Goal: Transaction & Acquisition: Obtain resource

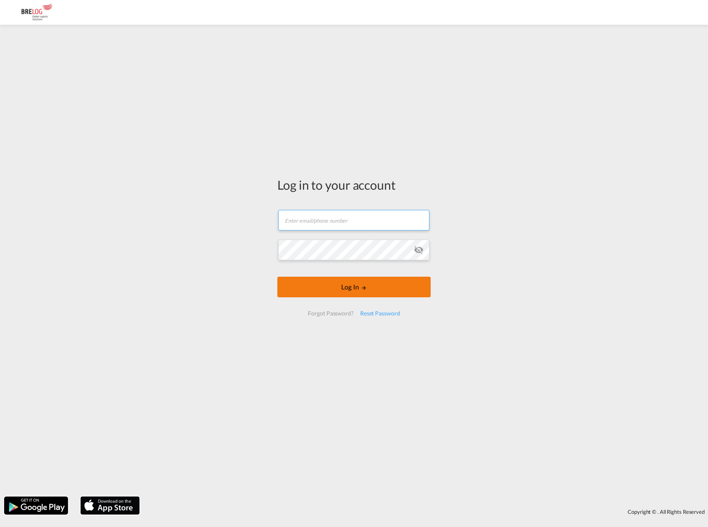
type input "[PERSON_NAME][EMAIL_ADDRESS][DOMAIN_NAME]"
click at [355, 290] on button "Log In" at bounding box center [353, 287] width 153 height 21
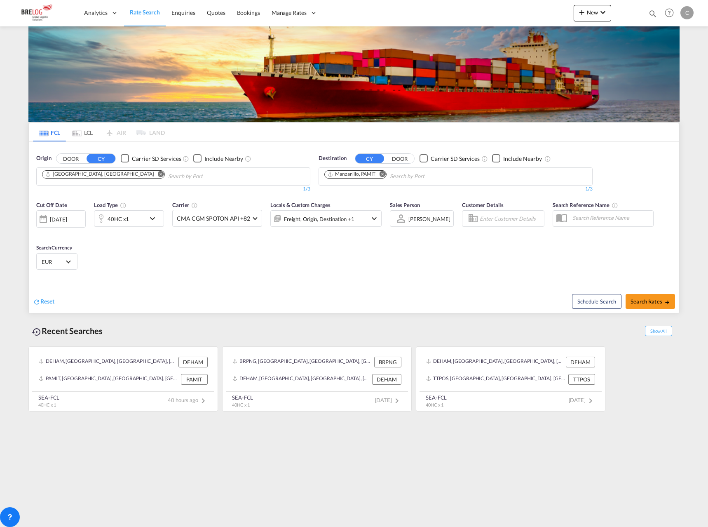
click at [158, 176] on md-icon "Remove" at bounding box center [161, 174] width 6 height 6
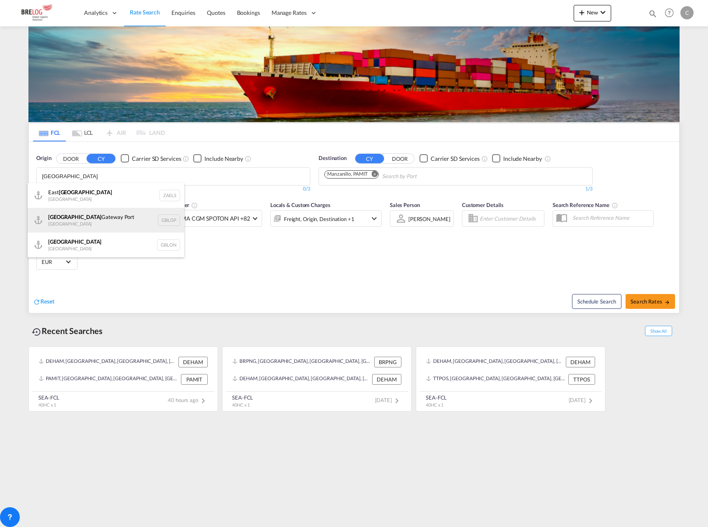
type input "[GEOGRAPHIC_DATA]"
click at [97, 216] on div "[GEOGRAPHIC_DATA] [GEOGRAPHIC_DATA] [GEOGRAPHIC_DATA]" at bounding box center [106, 220] width 157 height 25
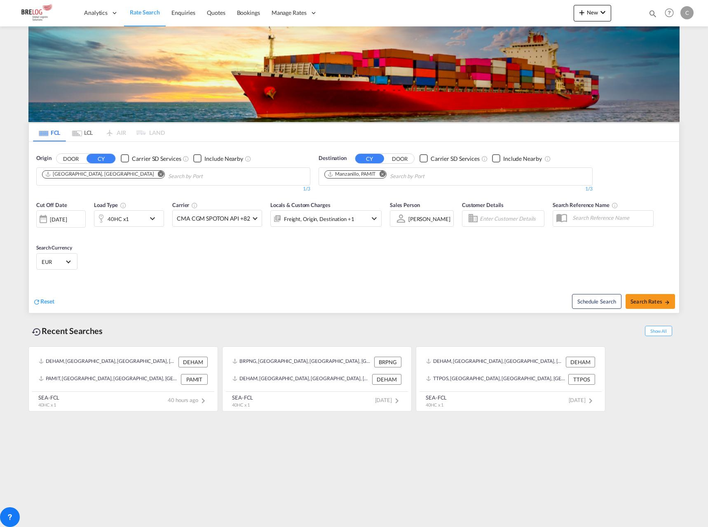
click at [381, 173] on md-icon "Remove" at bounding box center [382, 174] width 6 height 6
type input "CLVAP"
click at [343, 195] on div "Valparaiso [GEOGRAPHIC_DATA] CLVAP" at bounding box center [388, 195] width 157 height 25
type input "CLSAI"
click at [411, 197] on div "San Antonio [GEOGRAPHIC_DATA] CLSAI" at bounding box center [453, 195] width 157 height 25
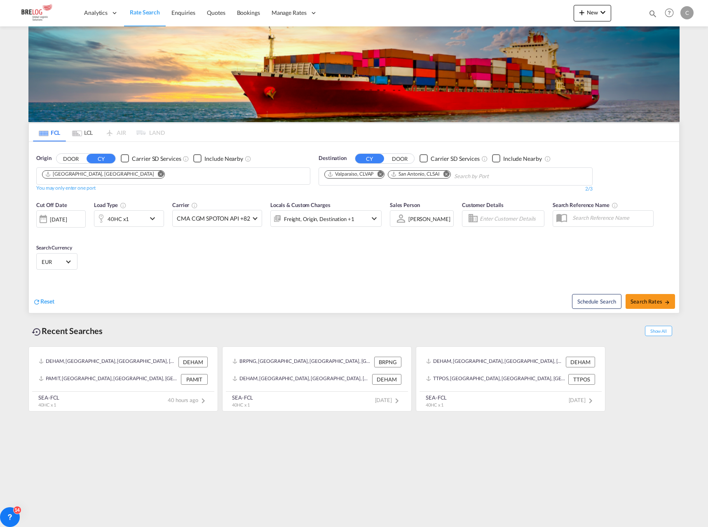
click at [155, 219] on md-icon "icon-chevron-down" at bounding box center [155, 219] width 14 height 10
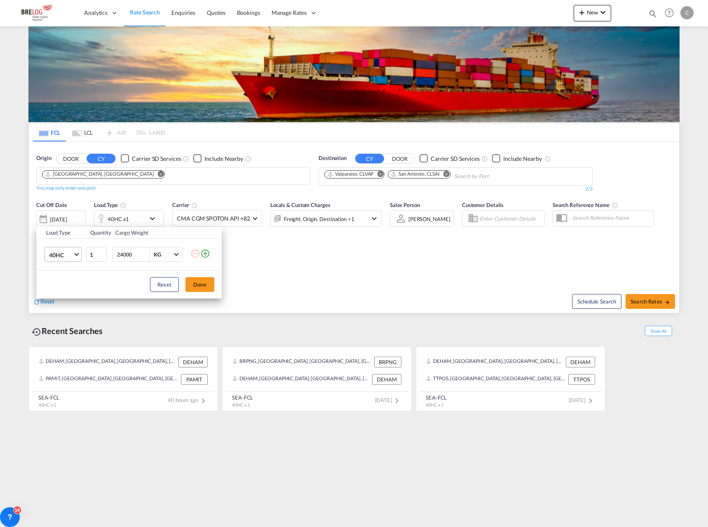
click at [73, 255] on md-select-value "40HC" at bounding box center [64, 254] width 33 height 14
click at [67, 222] on md-option "20GP" at bounding box center [70, 215] width 56 height 20
click at [210, 287] on button "Done" at bounding box center [200, 284] width 29 height 15
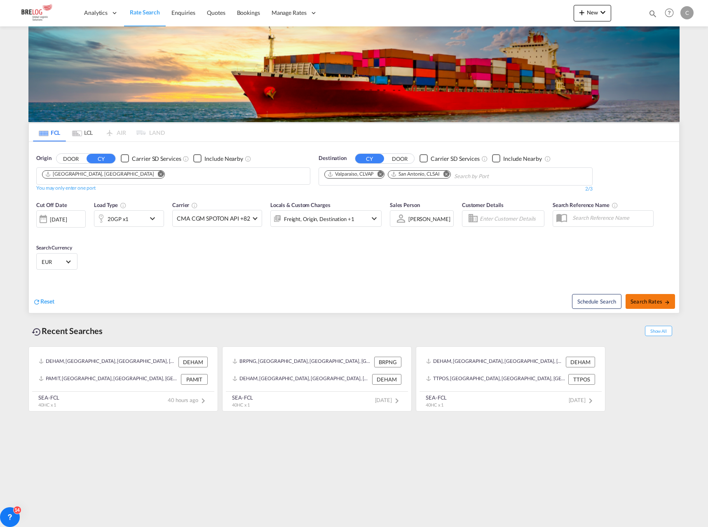
click at [641, 301] on span "Search Rates" at bounding box center [651, 301] width 40 height 7
type input "GBLGP to CLVAP,CLSAI / [DATE]"
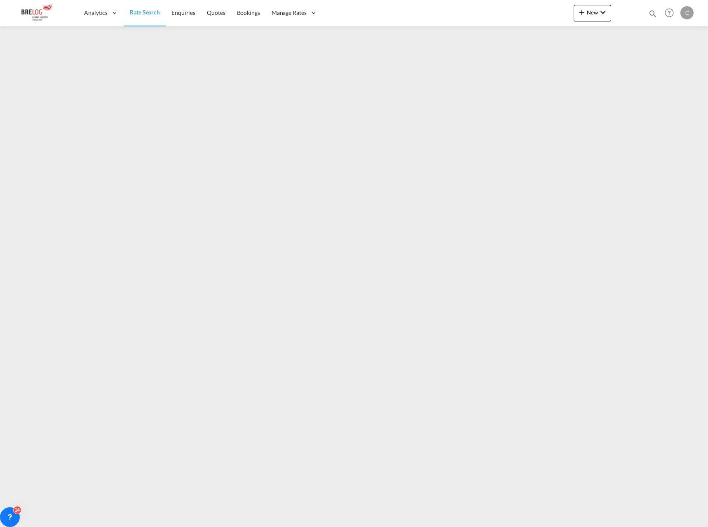
click at [178, 522] on md-content "Analytics Dashboard Rate Search Enquiries Quotes Bookings" at bounding box center [354, 263] width 708 height 527
